Goal: Information Seeking & Learning: Learn about a topic

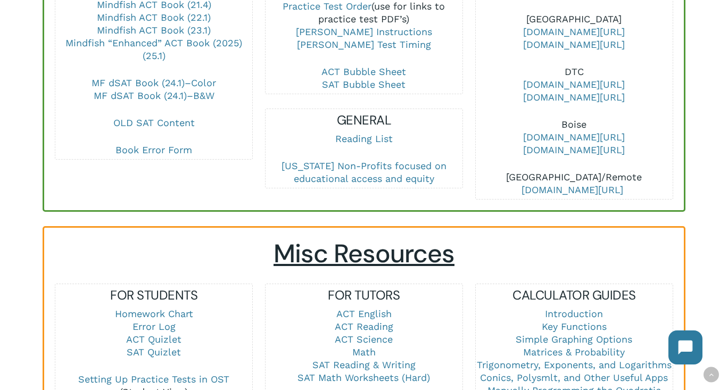
scroll to position [638, 0]
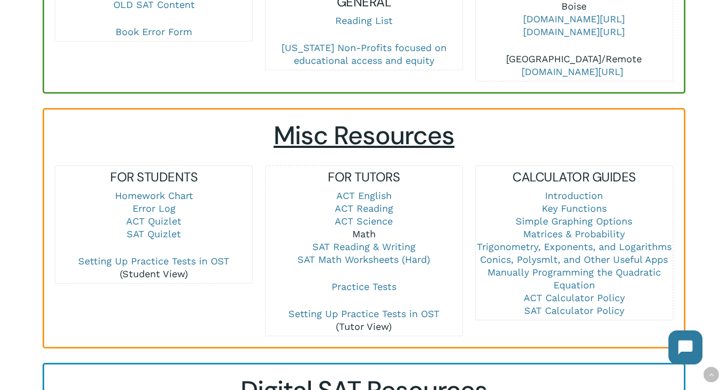
click at [360, 228] on link "Math" at bounding box center [363, 233] width 23 height 11
click at [383, 190] on link "ACT English" at bounding box center [363, 195] width 55 height 11
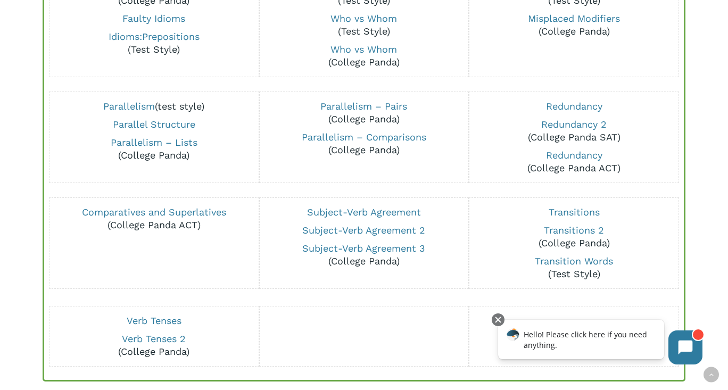
scroll to position [691, 0]
click at [567, 227] on link "Transitions 2" at bounding box center [574, 229] width 60 height 11
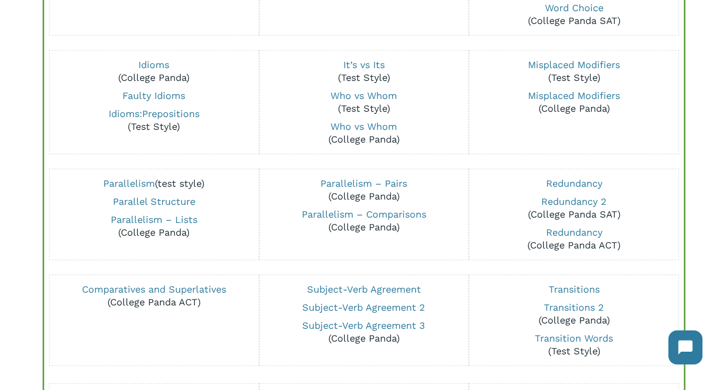
scroll to position [638, 0]
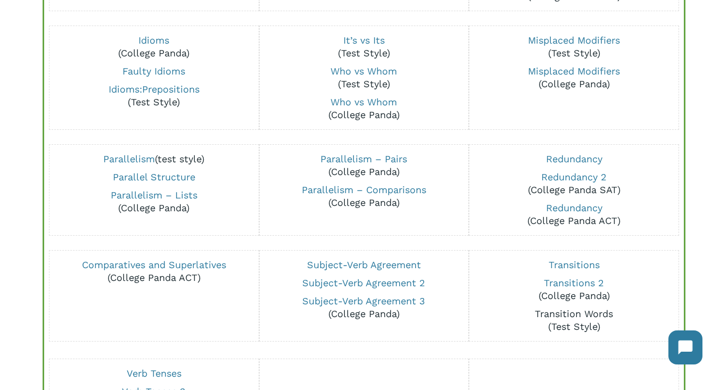
click at [577, 310] on link "Transition Words" at bounding box center [573, 313] width 78 height 11
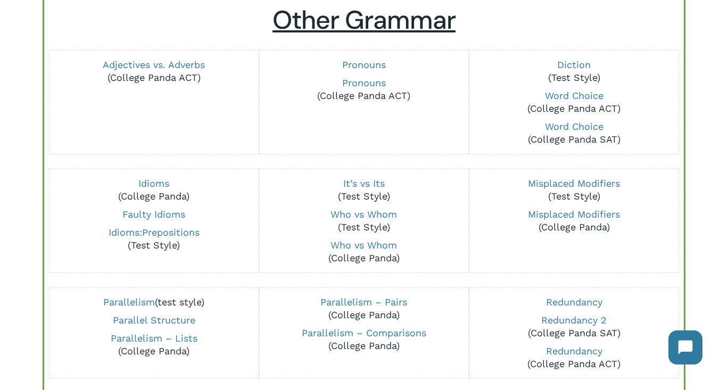
scroll to position [479, 0]
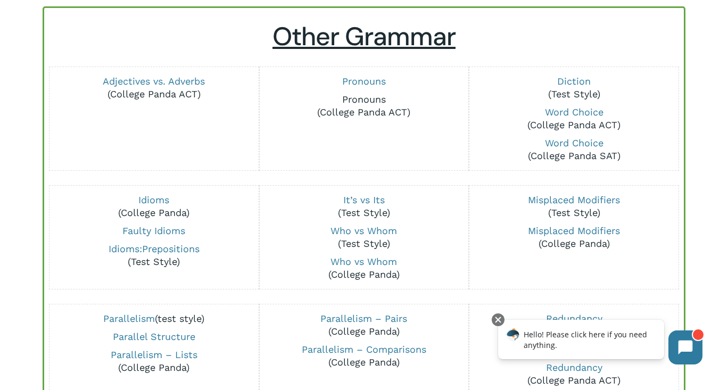
click at [378, 101] on link "Pronouns" at bounding box center [364, 99] width 44 height 11
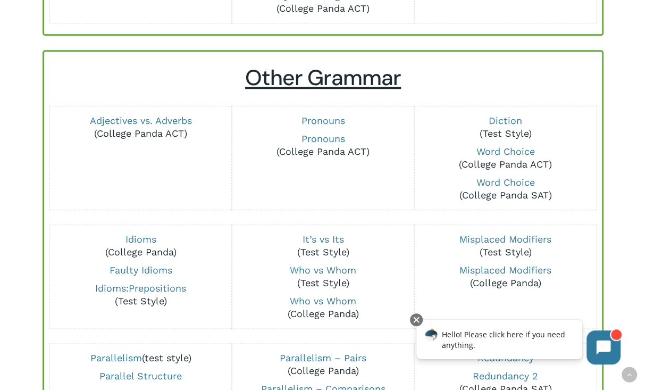
scroll to position [106, 0]
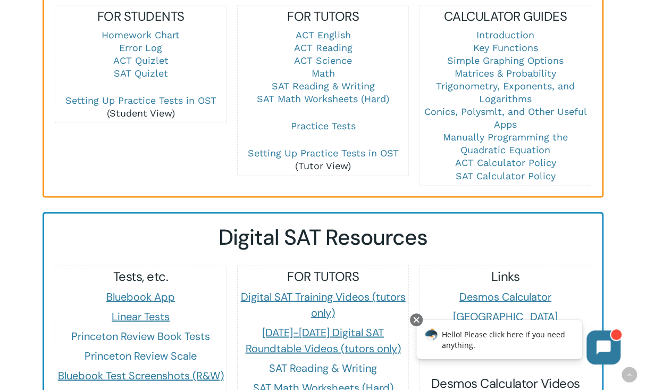
scroll to position [957, 0]
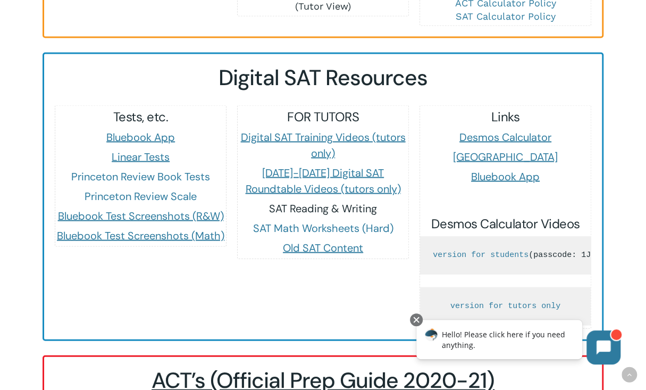
click at [300, 201] on link "SAT Reading & Writing" at bounding box center [323, 208] width 108 height 14
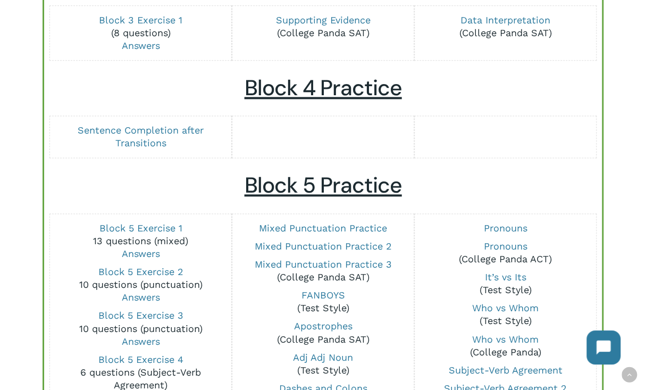
scroll to position [798, 0]
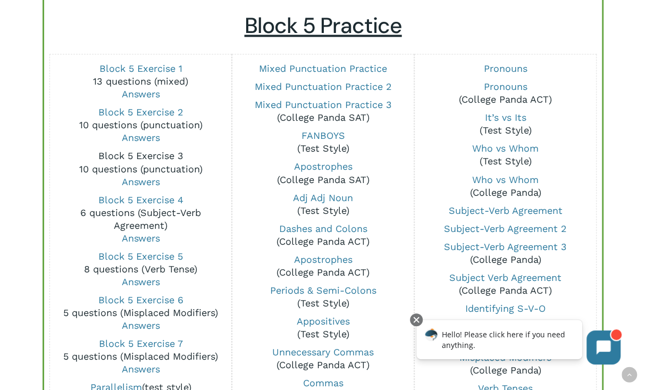
click at [147, 150] on link "Block 5 Exercise 3" at bounding box center [140, 155] width 85 height 11
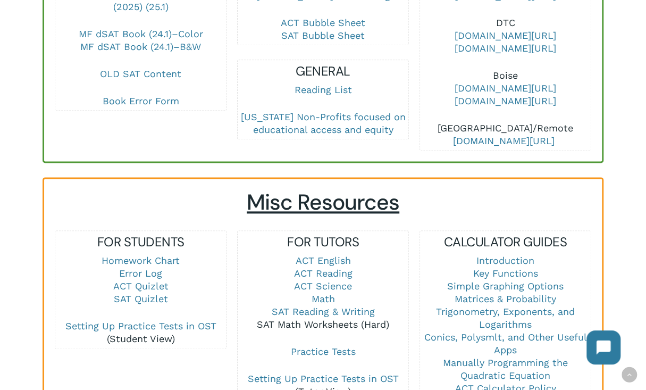
scroll to position [638, 0]
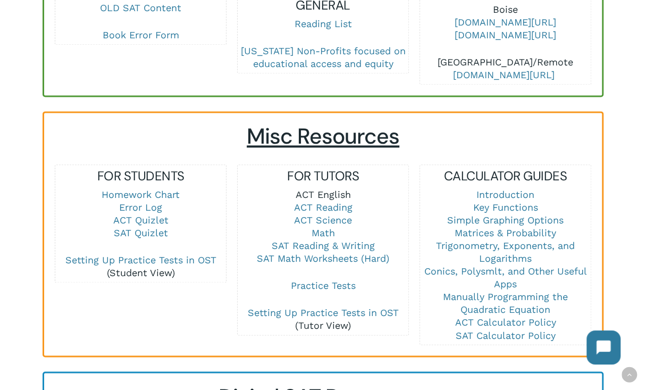
click at [332, 189] on link "ACT English" at bounding box center [322, 194] width 55 height 11
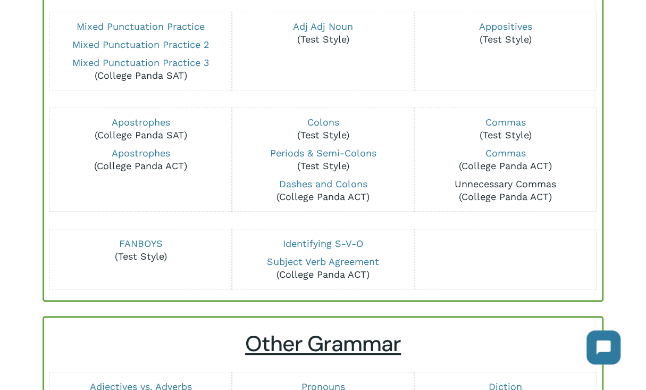
click at [467, 180] on link "Unnecessary Commas" at bounding box center [506, 183] width 102 height 11
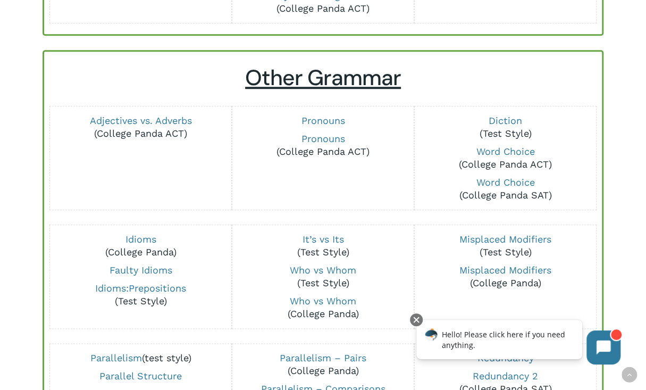
scroll to position [106, 0]
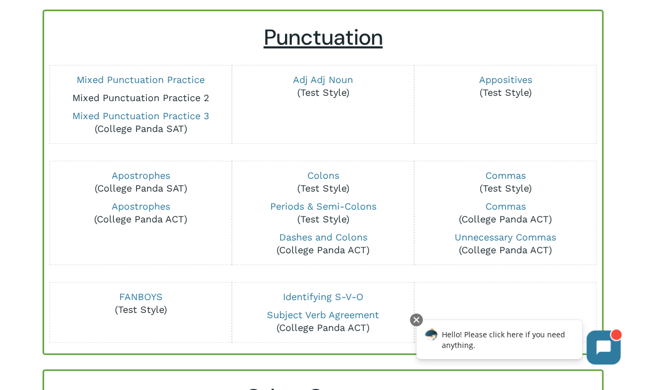
click at [195, 100] on link "Mixed Punctuation Practice 2" at bounding box center [140, 97] width 137 height 11
